Goal: Check status: Check status

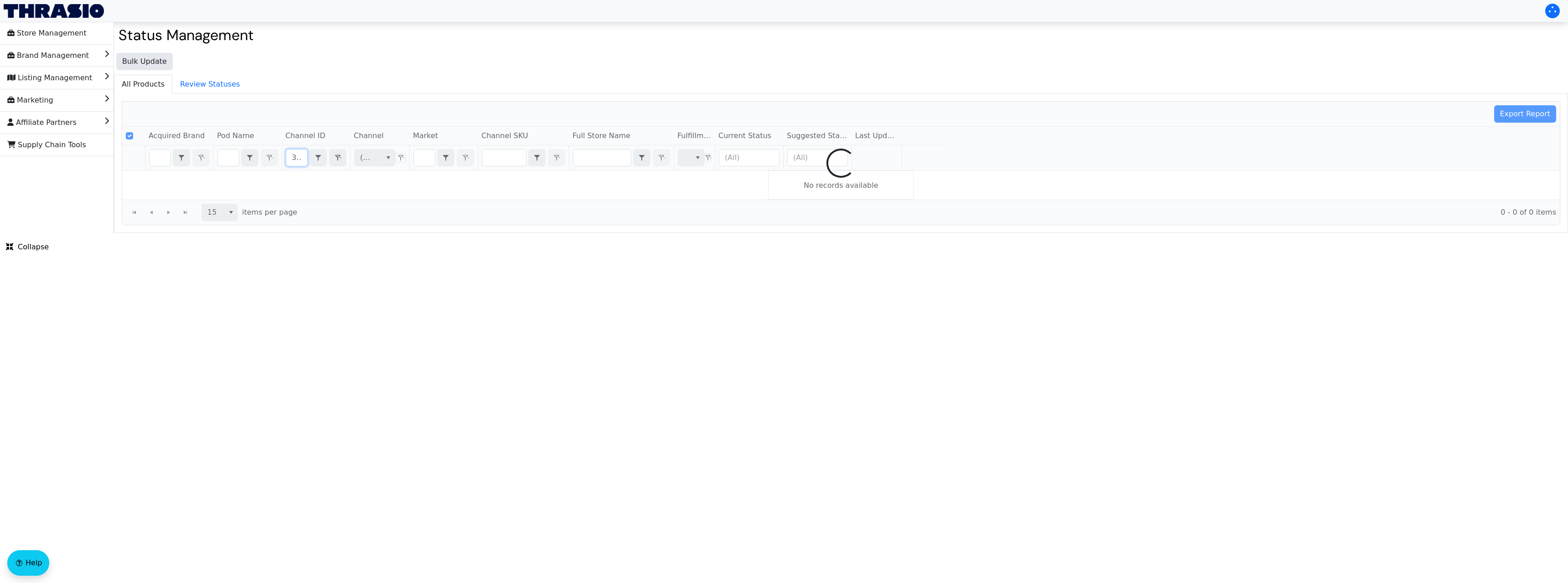
scroll to position [0, 17]
click at [294, 157] on input "3PAK150" at bounding box center [296, 158] width 21 height 17
checkbox input "false"
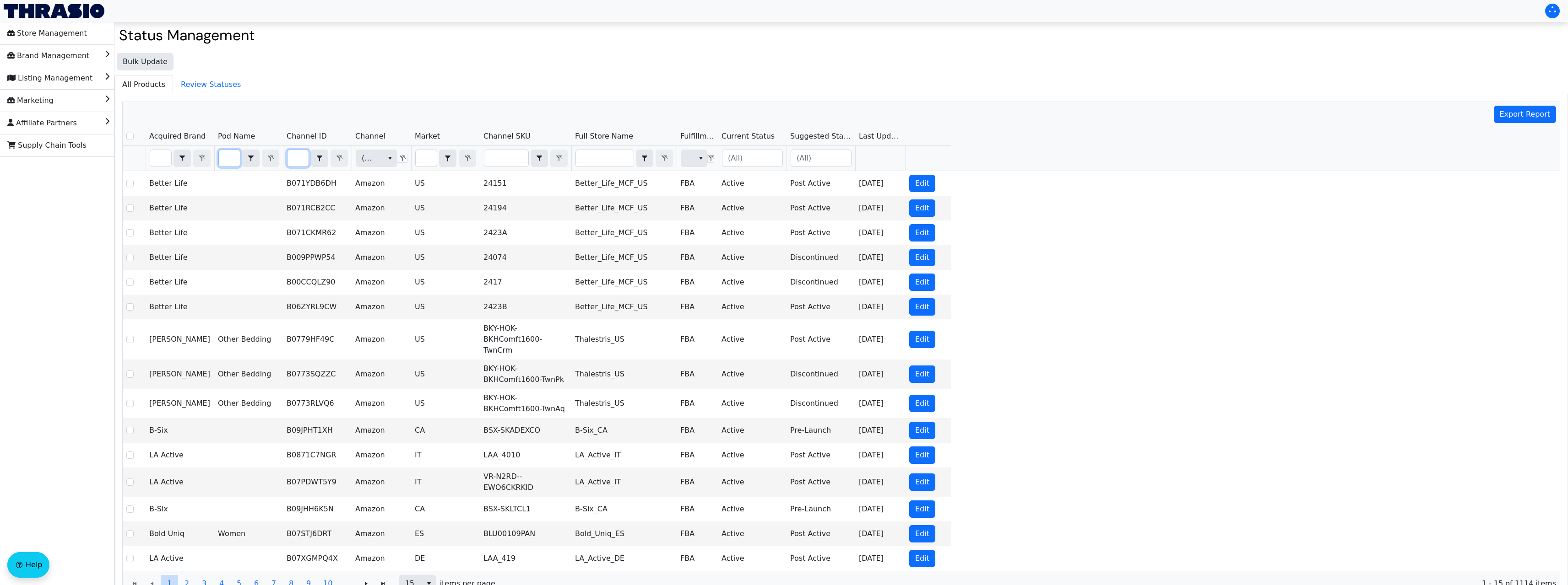
click at [228, 157] on input "Filter" at bounding box center [229, 159] width 21 height 17
type input "3PAK150"
checkbox input "true"
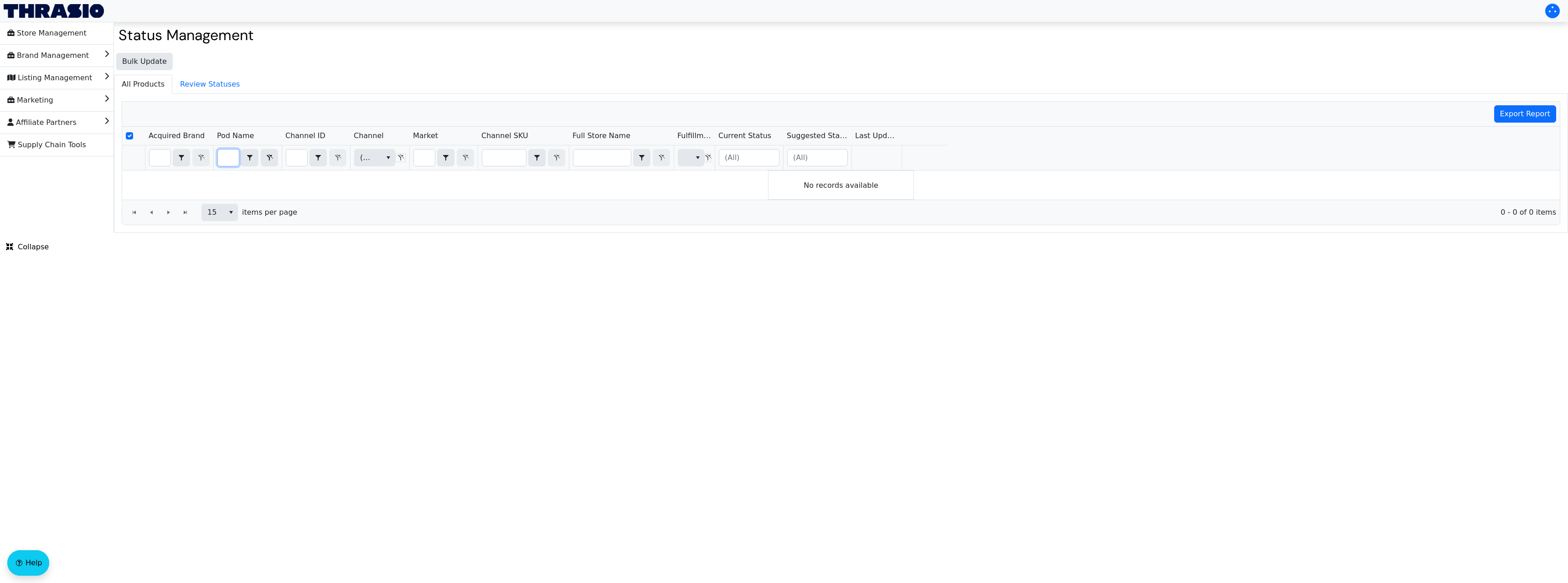
click at [227, 158] on input "3PAK150" at bounding box center [228, 158] width 21 height 17
checkbox input "false"
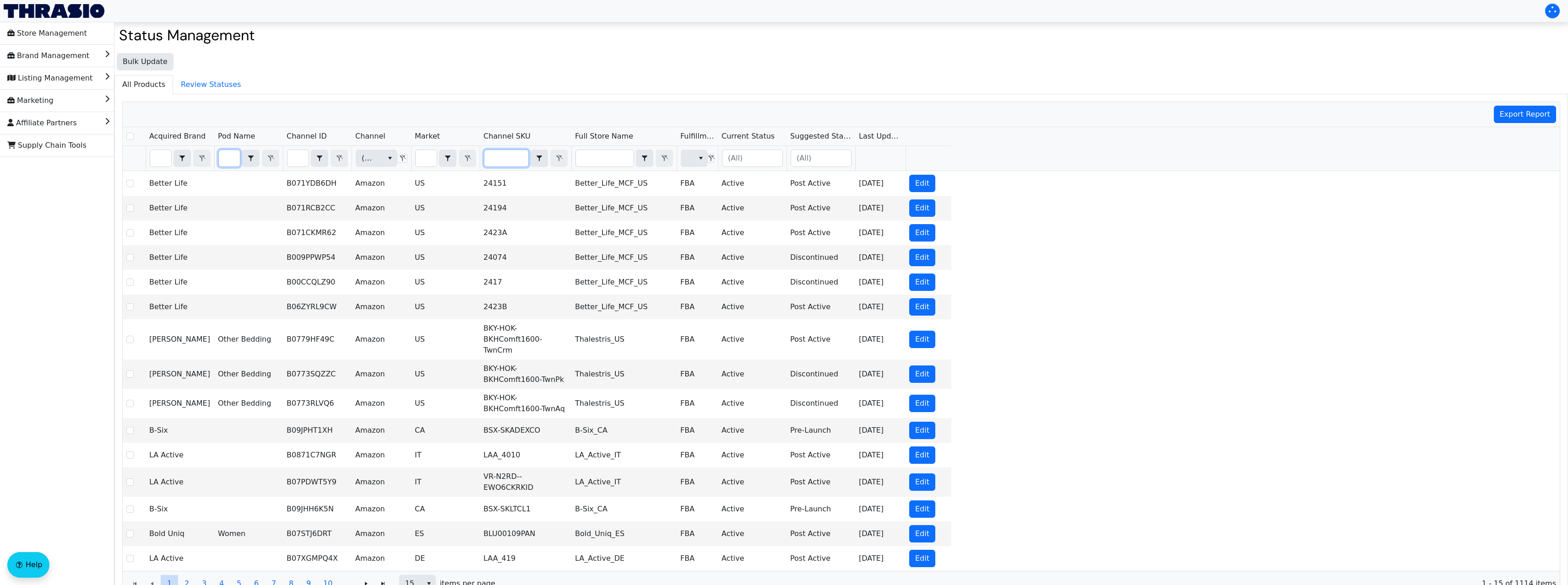
click at [510, 159] on input "Filter" at bounding box center [506, 159] width 44 height 17
type input "3PAK150"
checkbox input "true"
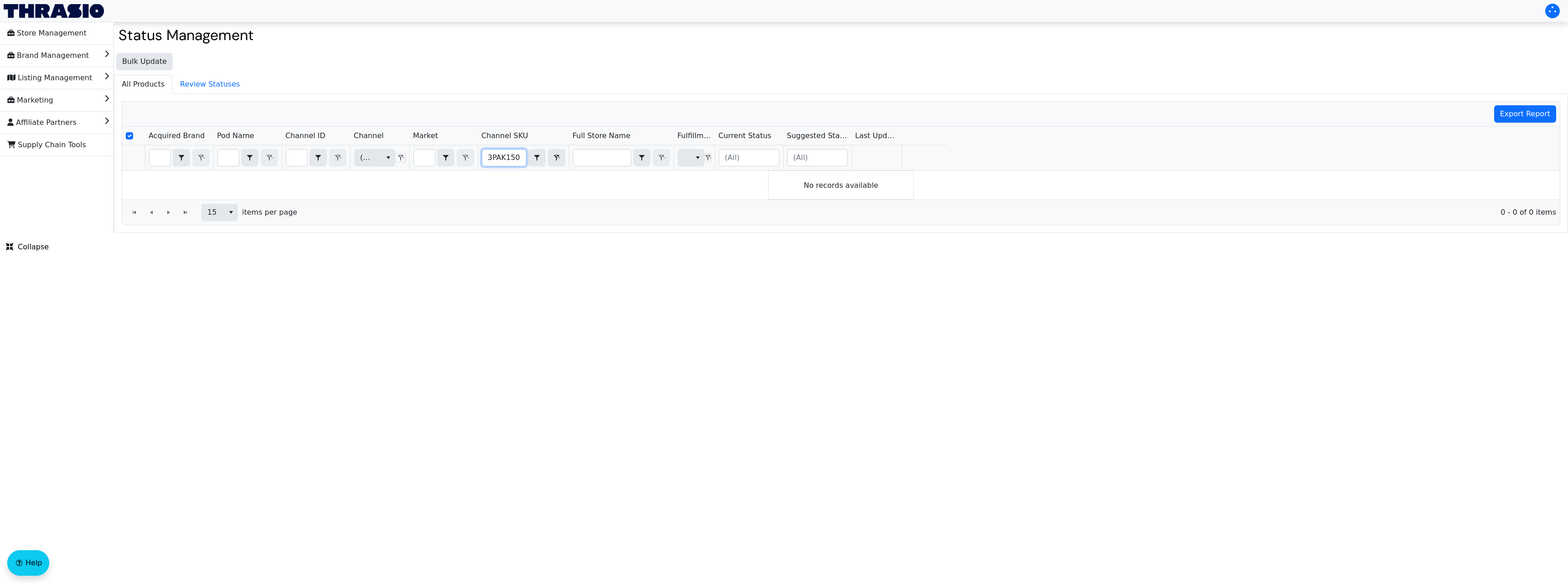
click at [504, 155] on input "3PAK150" at bounding box center [504, 158] width 44 height 17
type input "CASE12"
click at [504, 155] on input "CASE12" at bounding box center [504, 158] width 44 height 17
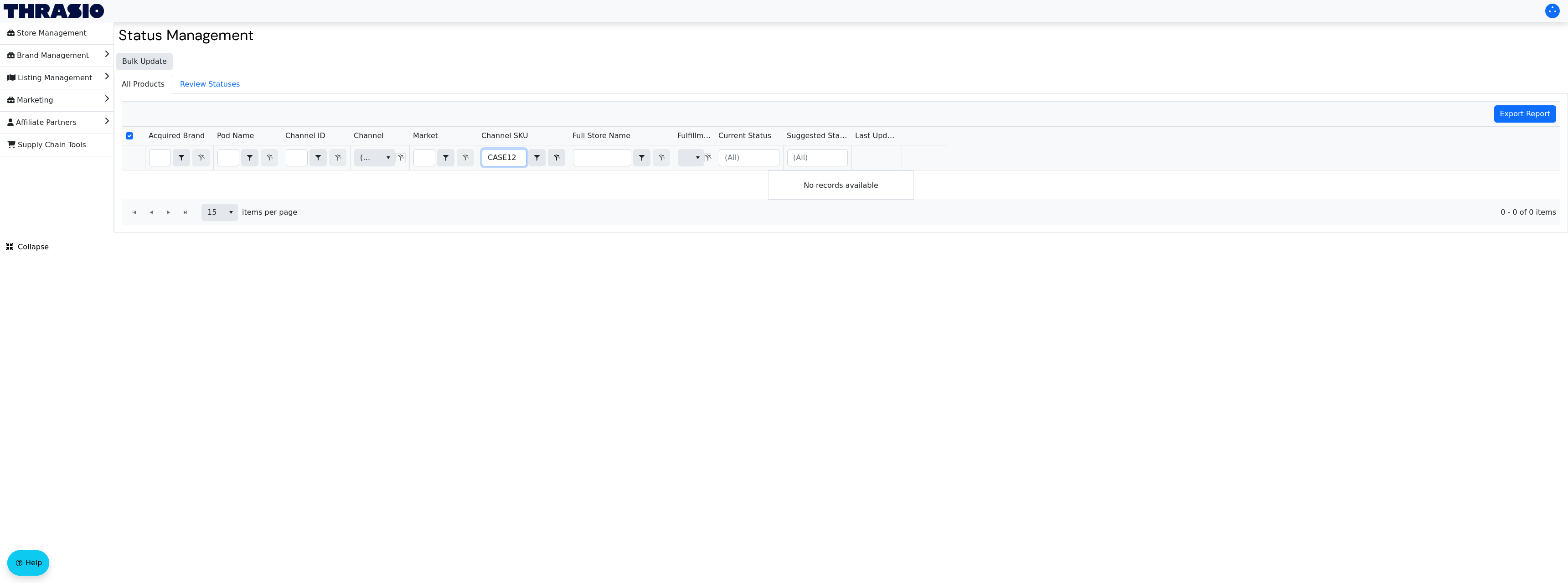
click at [504, 155] on input "CASE12" at bounding box center [504, 158] width 44 height 17
checkbox input "false"
